Goal: Task Accomplishment & Management: Complete application form

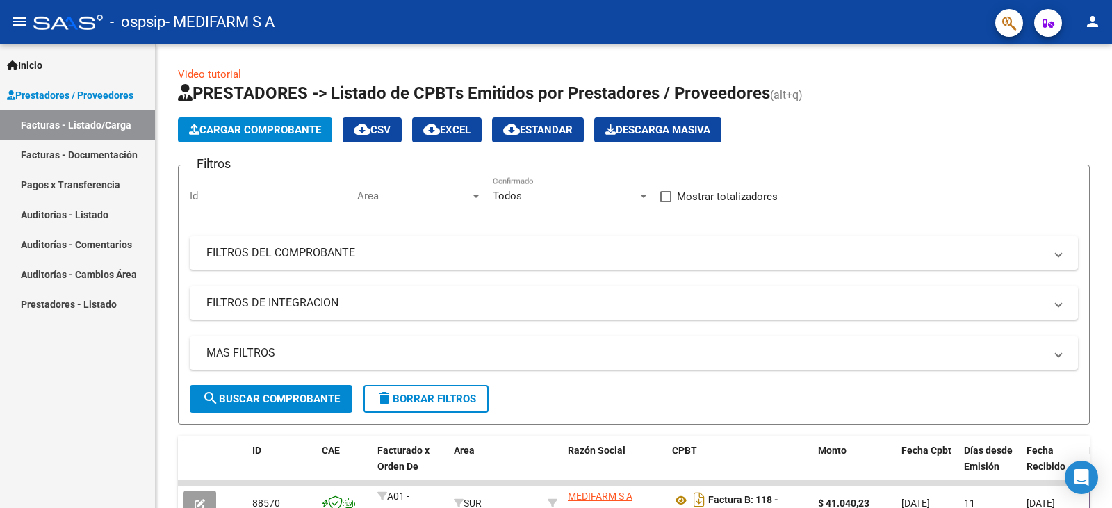
click at [83, 147] on link "Facturas - Documentación" at bounding box center [77, 155] width 155 height 30
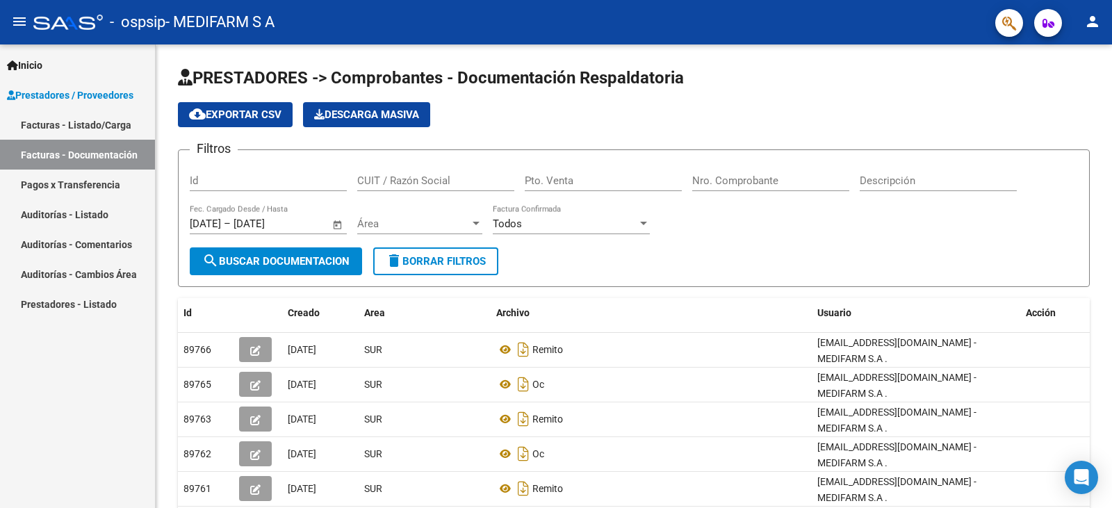
click at [74, 119] on link "Facturas - Listado/Carga" at bounding box center [77, 125] width 155 height 30
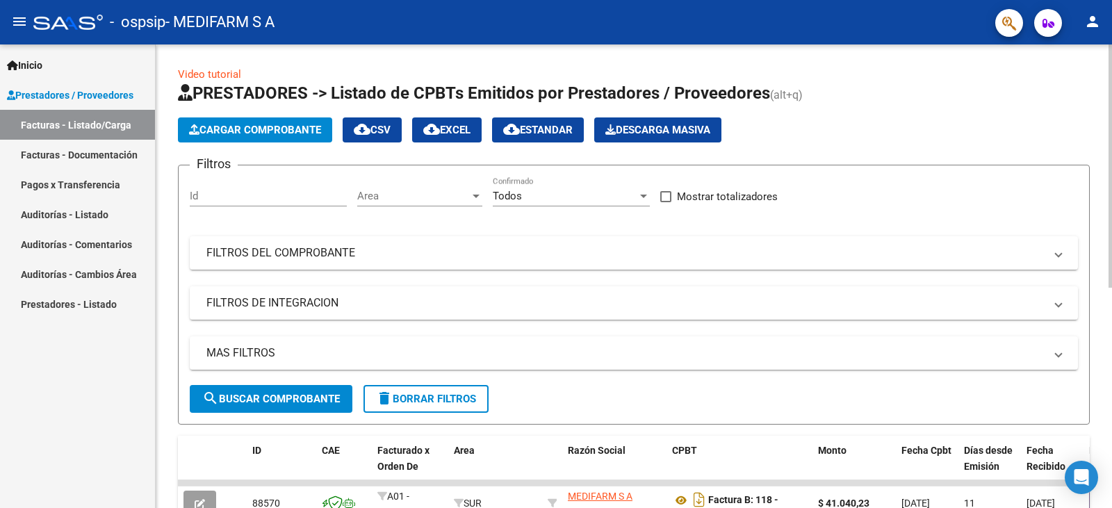
click at [260, 132] on span "Cargar Comprobante" at bounding box center [255, 130] width 132 height 13
click at [81, 151] on link "Facturas - Documentación" at bounding box center [77, 155] width 155 height 30
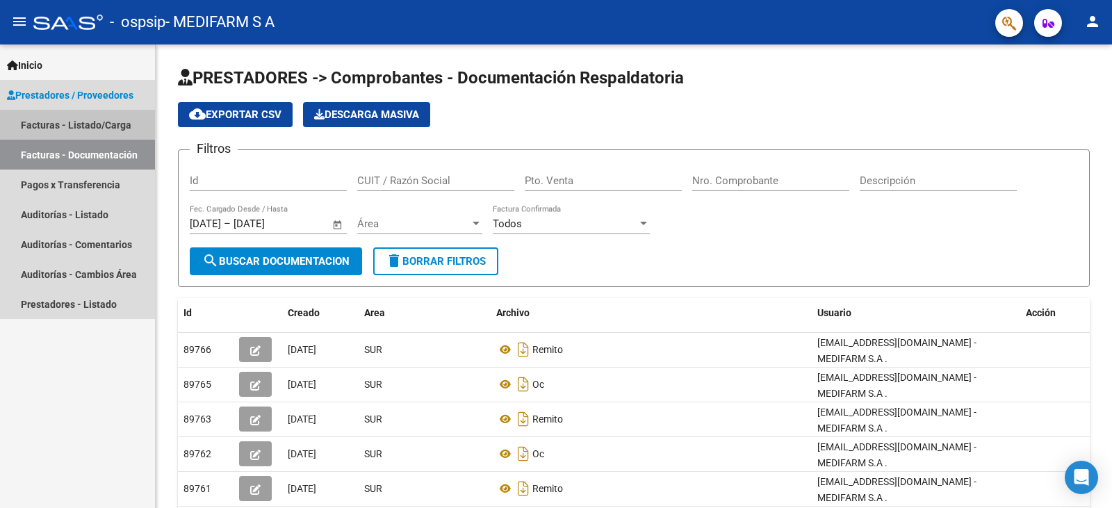
click at [86, 133] on link "Facturas - Listado/Carga" at bounding box center [77, 125] width 155 height 30
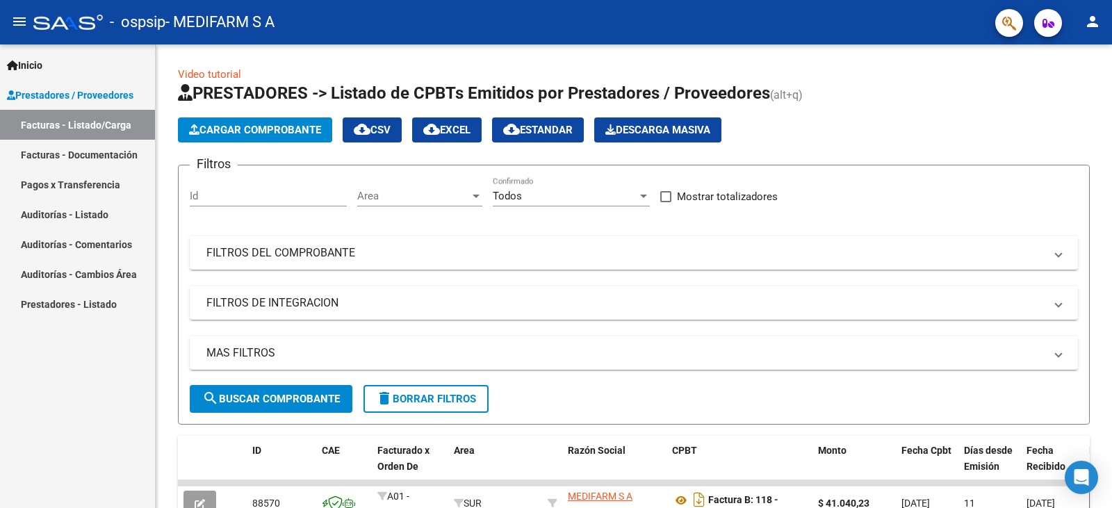
click at [97, 159] on link "Facturas - Documentación" at bounding box center [77, 155] width 155 height 30
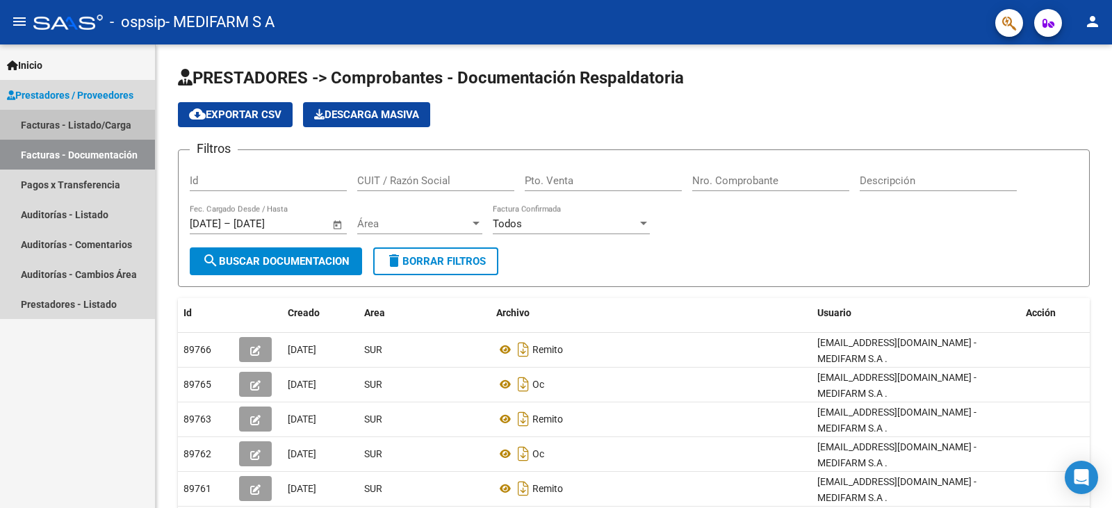
click at [94, 125] on link "Facturas - Listado/Carga" at bounding box center [77, 125] width 155 height 30
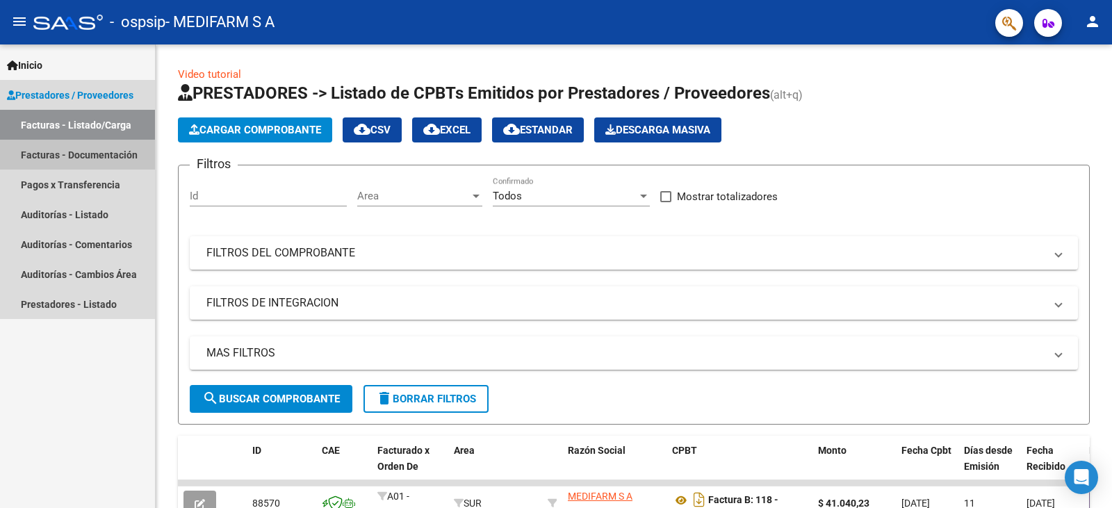
click at [86, 155] on link "Facturas - Documentación" at bounding box center [77, 155] width 155 height 30
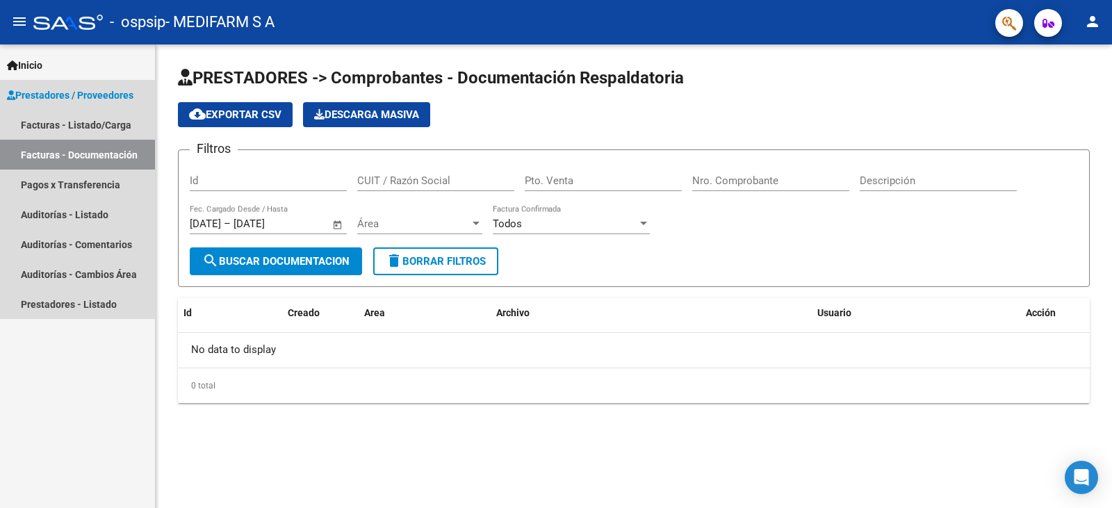
click at [67, 161] on link "Facturas - Documentación" at bounding box center [77, 155] width 155 height 30
click at [71, 95] on span "Prestadores / Proveedores" at bounding box center [70, 95] width 126 height 15
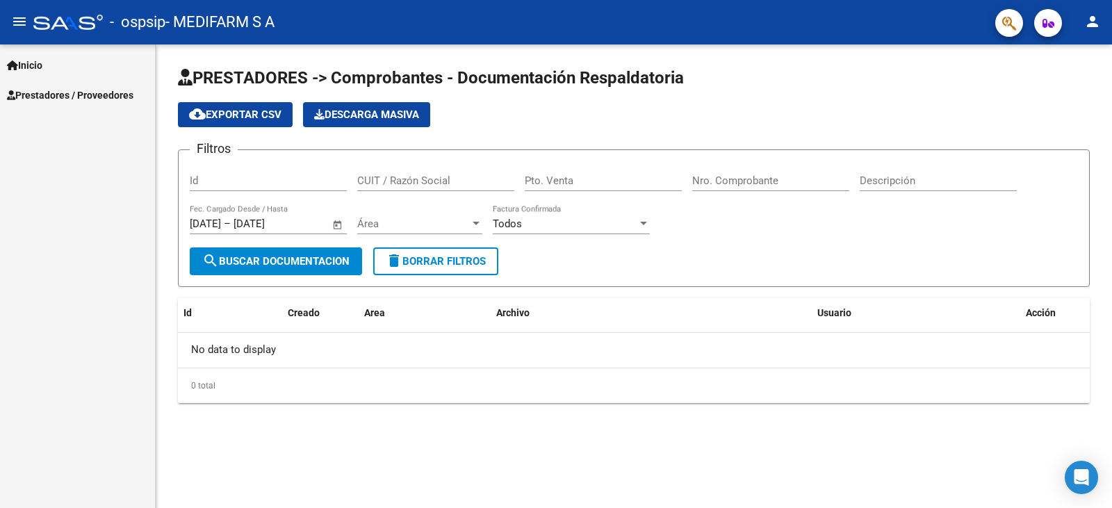
click at [71, 95] on span "Prestadores / Proveedores" at bounding box center [70, 95] width 126 height 15
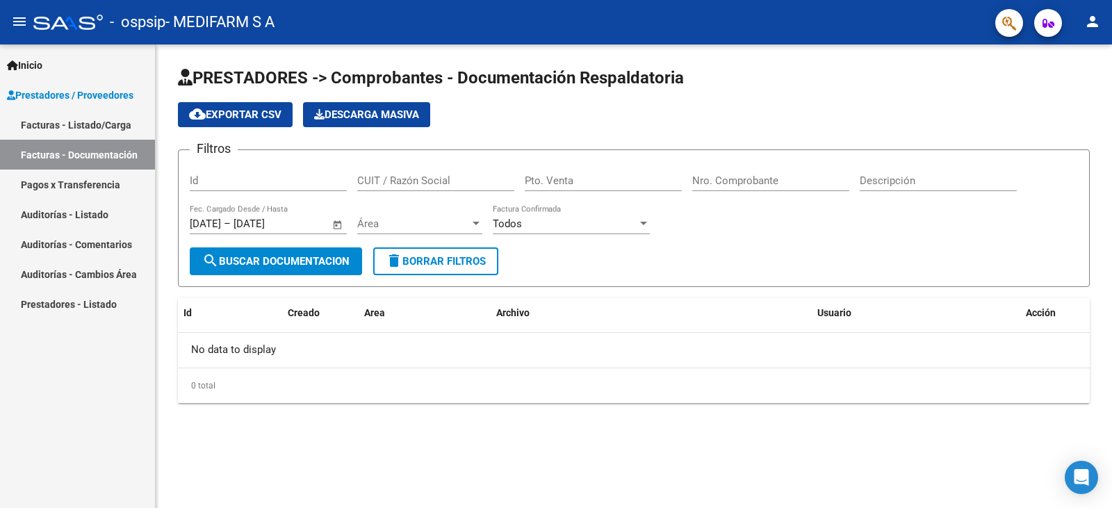
click at [88, 127] on link "Facturas - Listado/Carga" at bounding box center [77, 125] width 155 height 30
